Goal: Navigation & Orientation: Find specific page/section

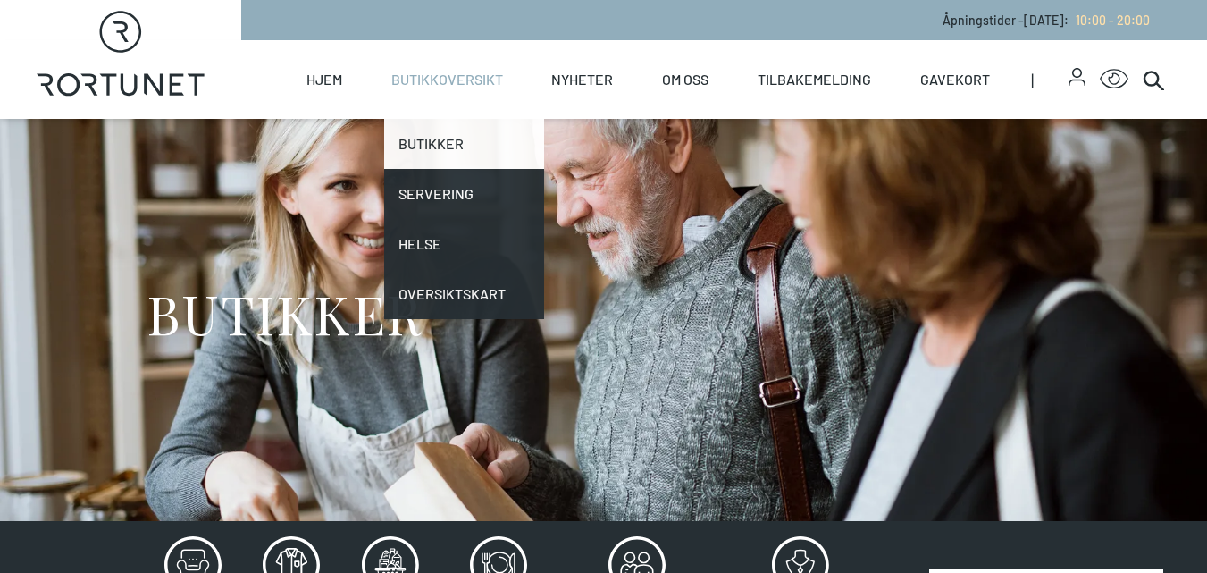
click at [449, 147] on link "Butikker" at bounding box center [464, 144] width 161 height 50
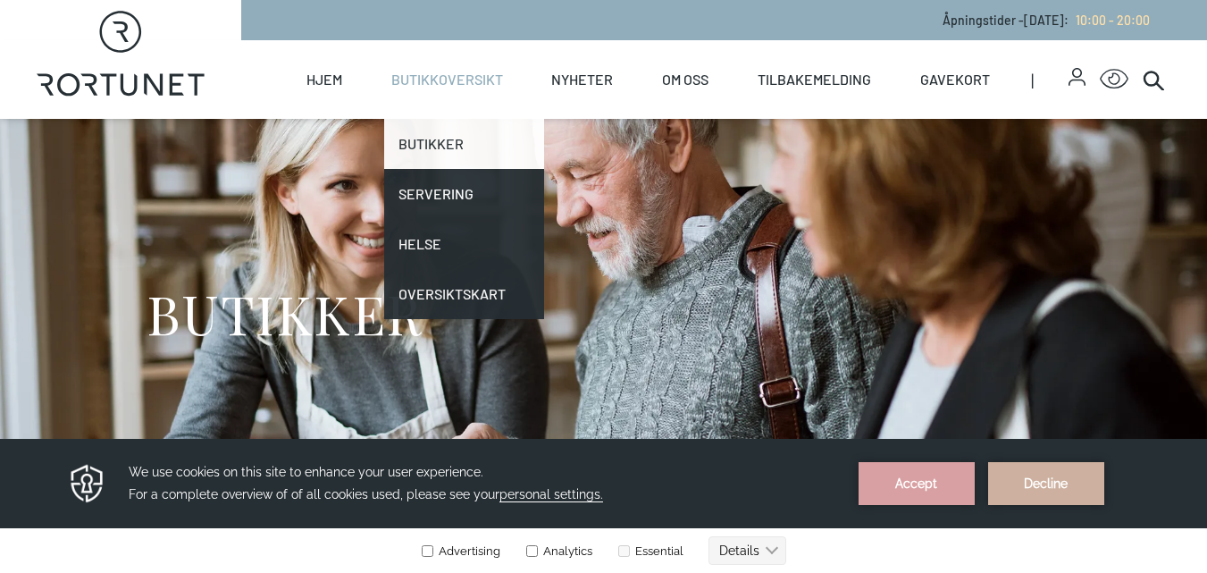
click at [451, 140] on link "Butikker" at bounding box center [464, 144] width 161 height 50
click at [462, 133] on link "Butikker" at bounding box center [464, 144] width 161 height 50
click at [462, 143] on link "Butikker" at bounding box center [464, 144] width 161 height 50
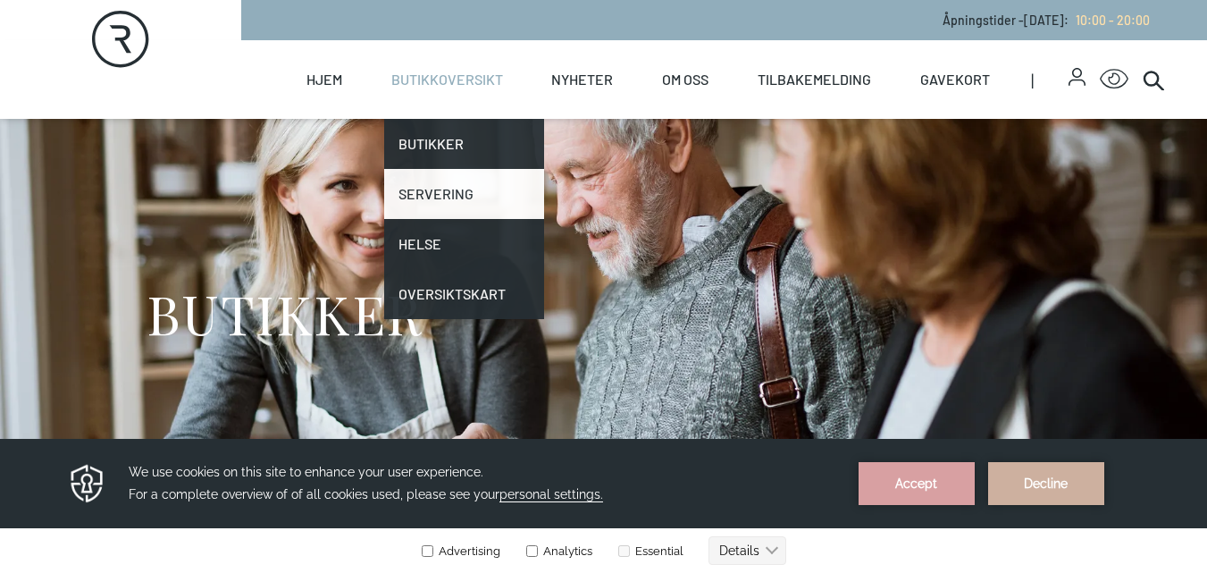
scroll to position [268, 0]
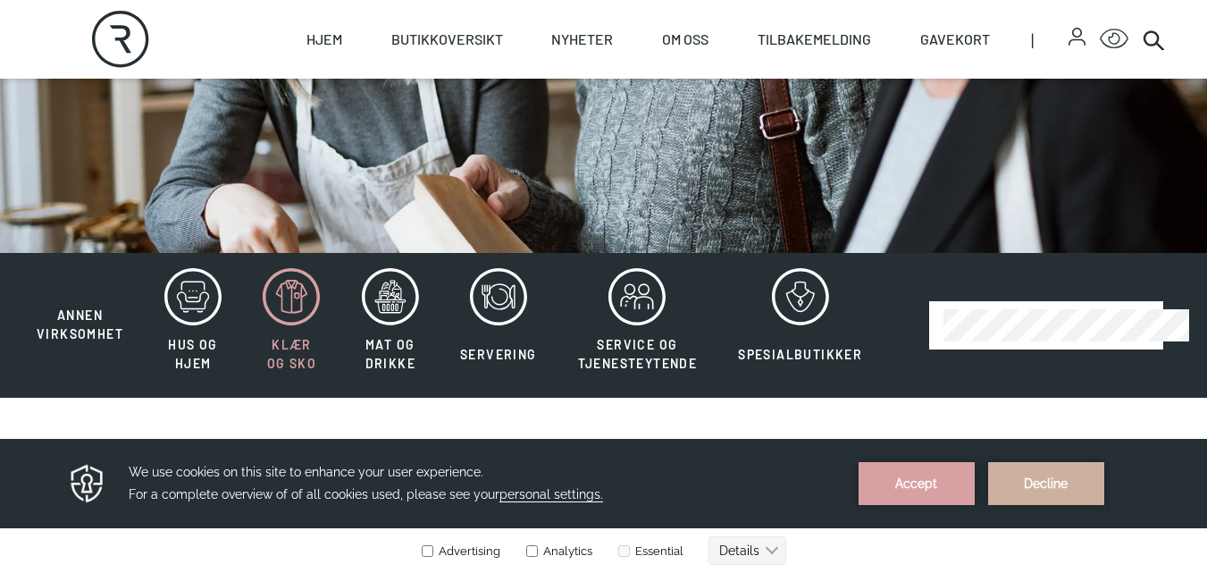
click at [299, 302] on icon at bounding box center [291, 296] width 57 height 57
click at [294, 302] on icon at bounding box center [291, 296] width 57 height 57
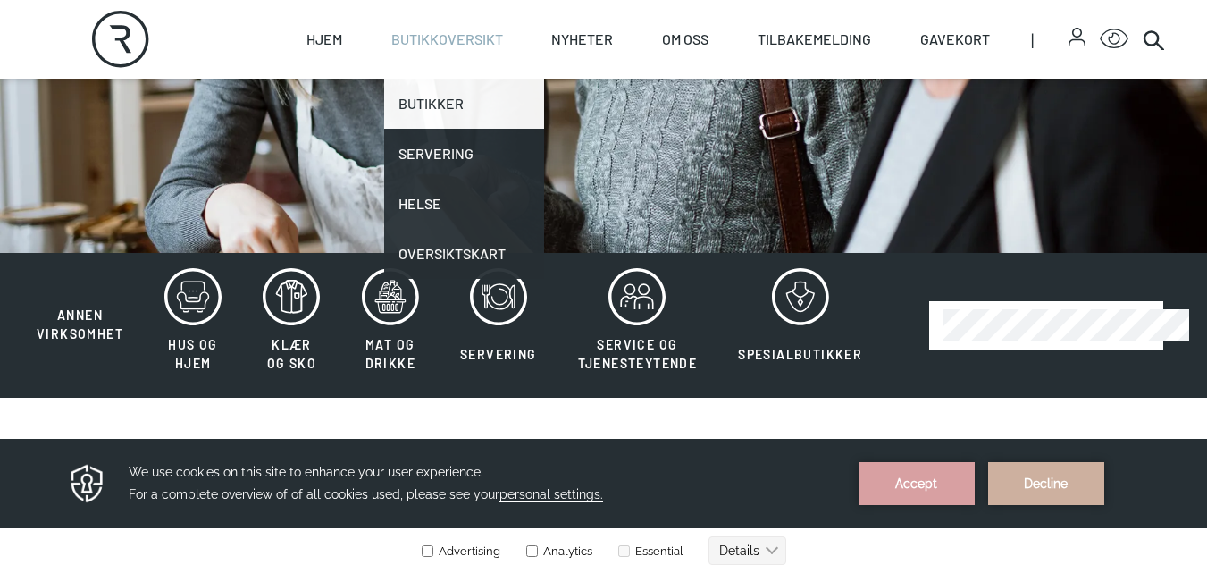
click at [429, 95] on link "Butikker" at bounding box center [464, 104] width 161 height 50
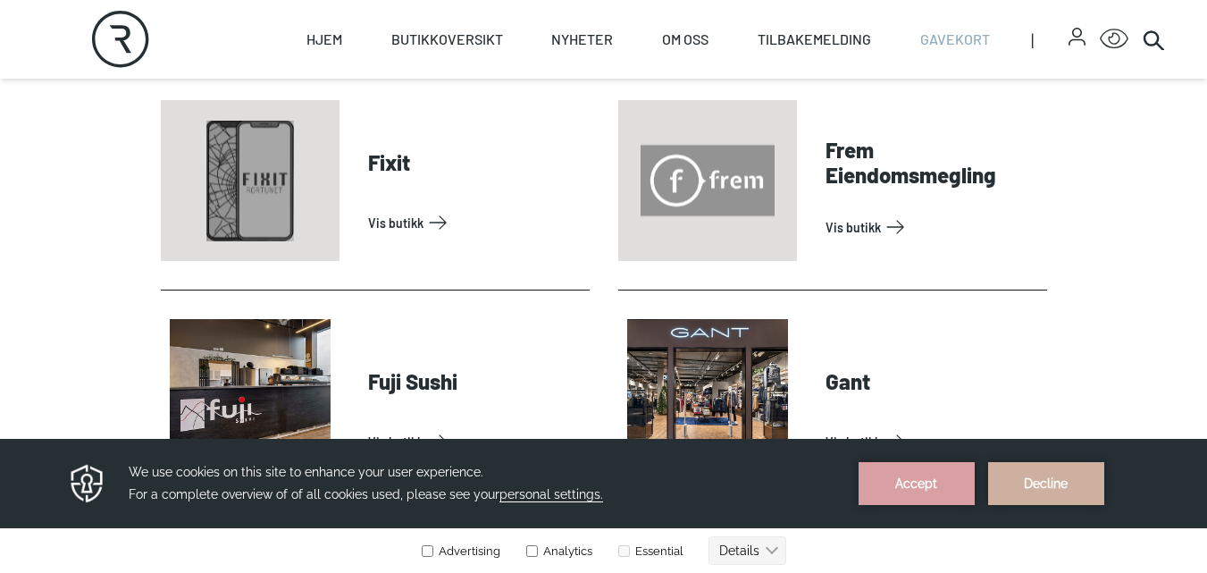
scroll to position [1429, 0]
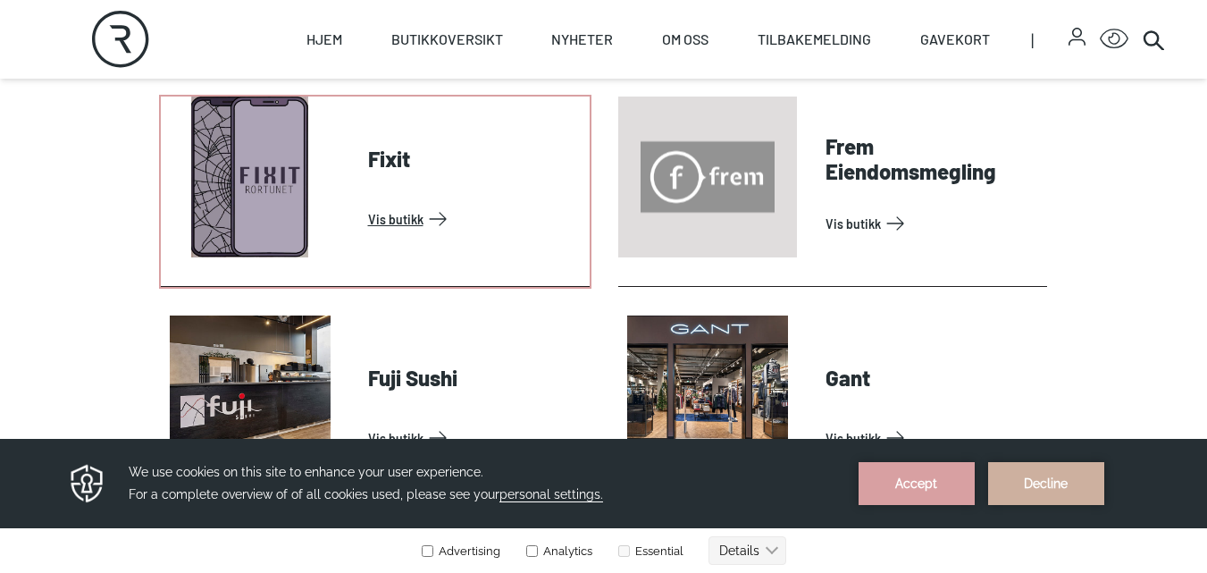
click at [433, 216] on link "Vis butikk" at bounding box center [475, 219] width 214 height 29
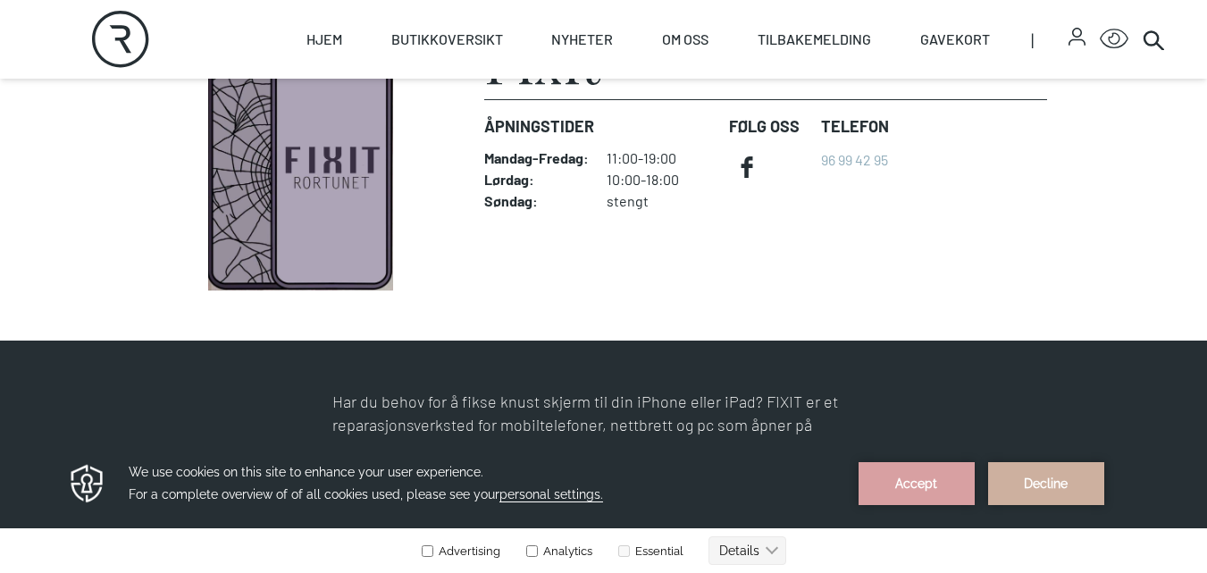
scroll to position [89, 0]
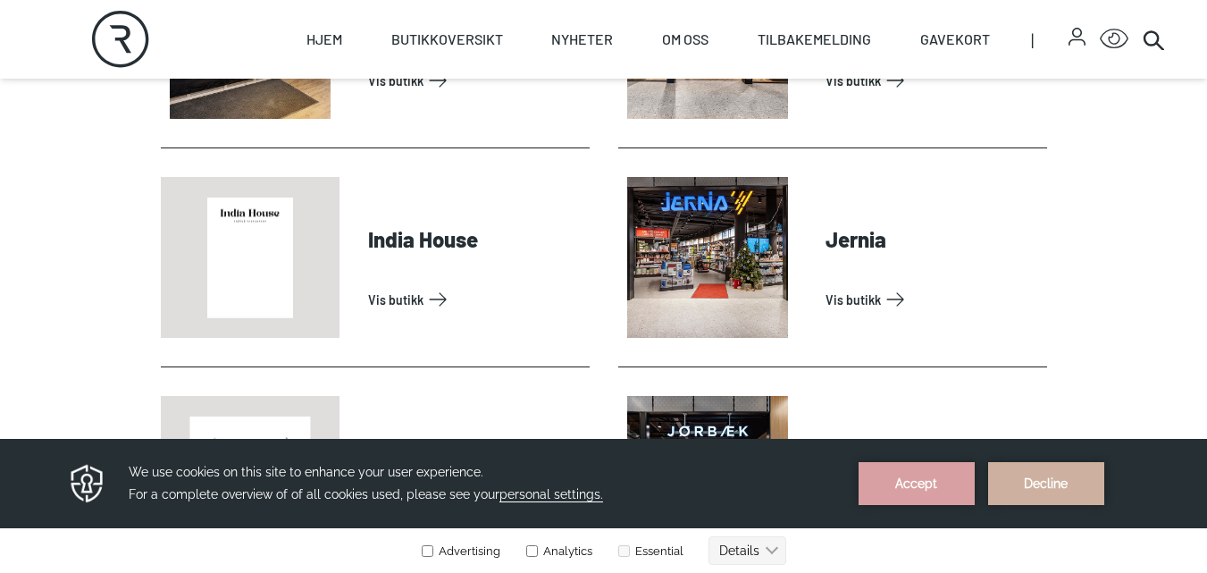
scroll to position [2055, 0]
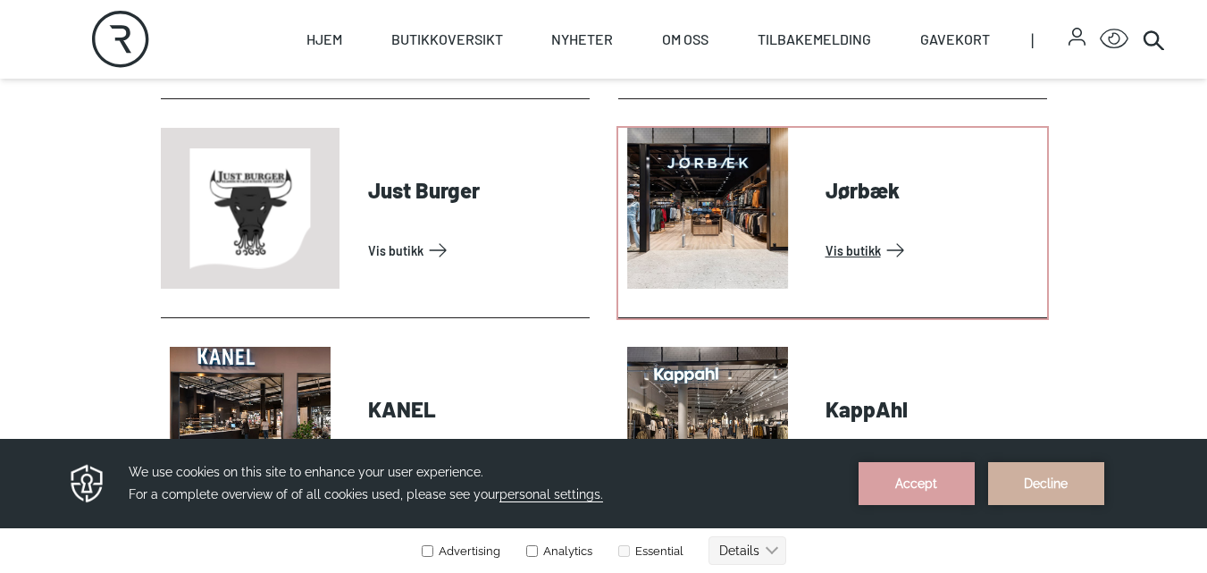
click at [838, 255] on link "Vis butikk" at bounding box center [932, 250] width 214 height 29
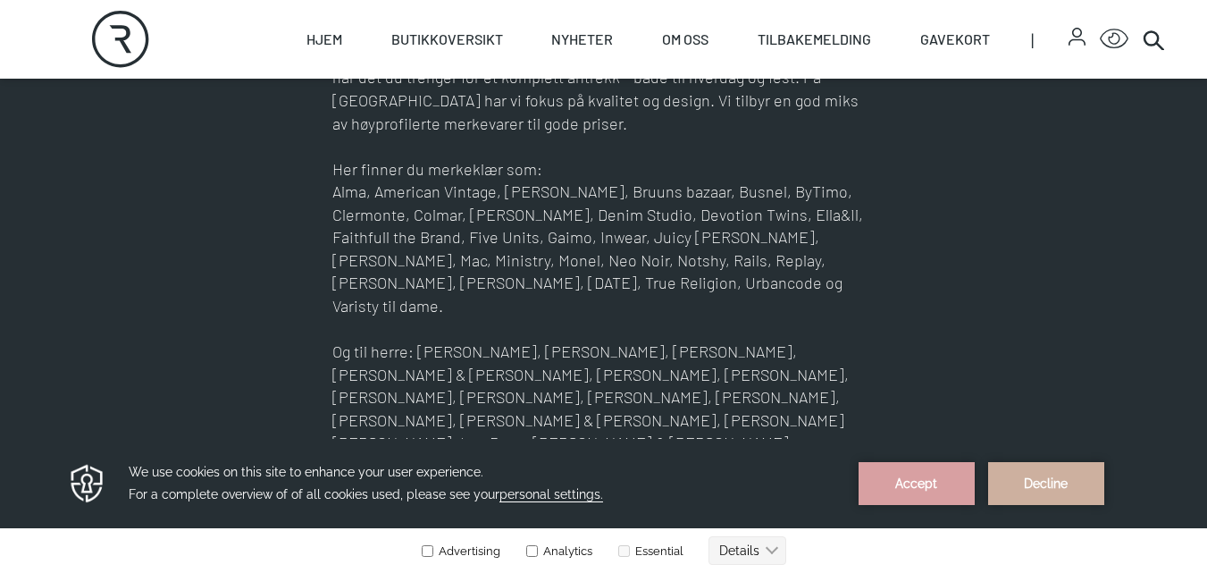
scroll to position [983, 0]
